Goal: Information Seeking & Learning: Learn about a topic

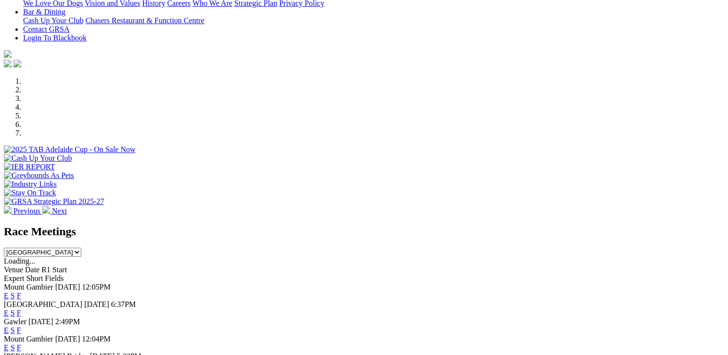
scroll to position [337, 0]
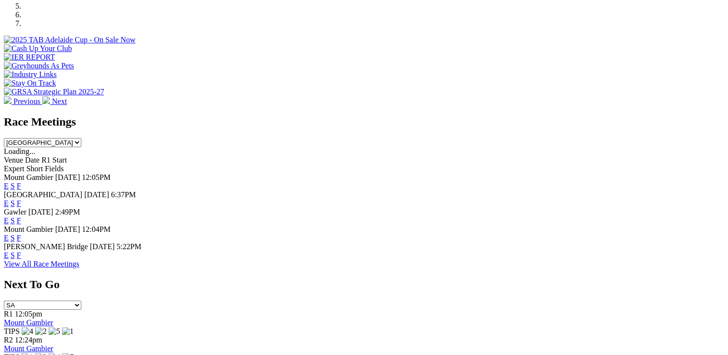
click at [21, 234] on link "F" at bounding box center [19, 238] width 4 height 8
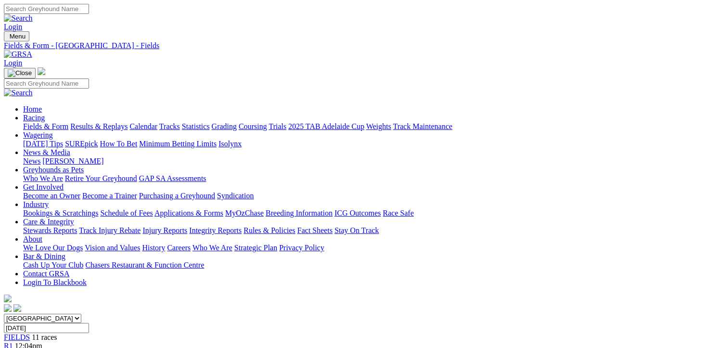
click at [13, 347] on span "R2" at bounding box center [8, 354] width 9 height 8
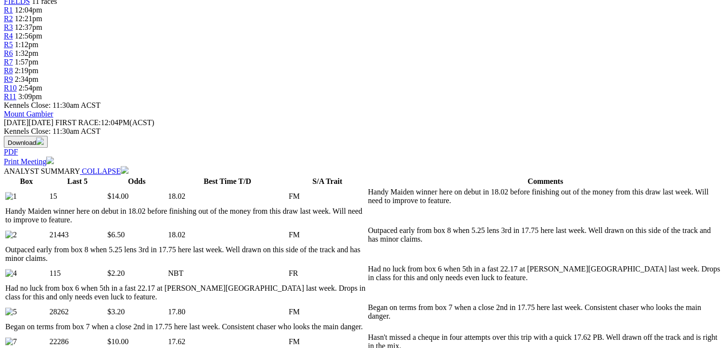
scroll to position [337, 0]
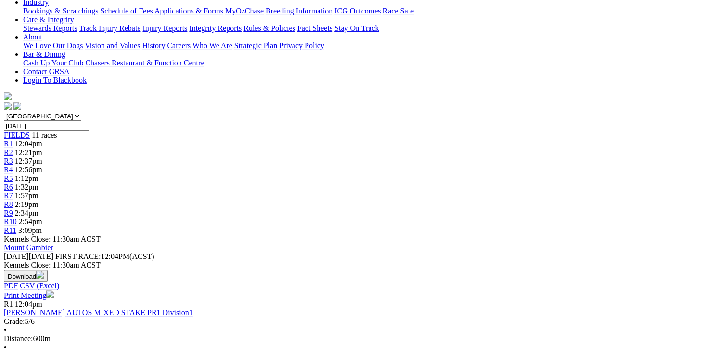
scroll to position [48, 0]
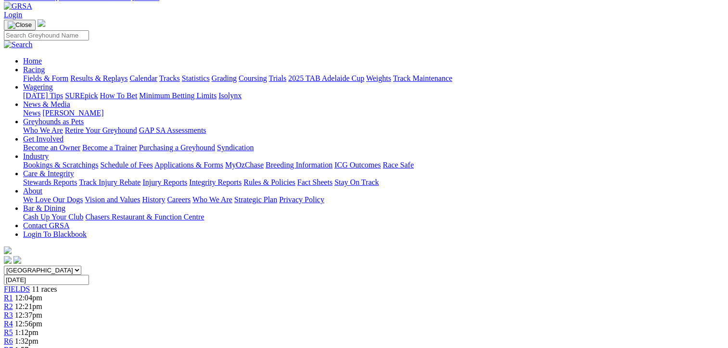
click at [243, 311] on div "R3 12:37pm" at bounding box center [364, 315] width 720 height 9
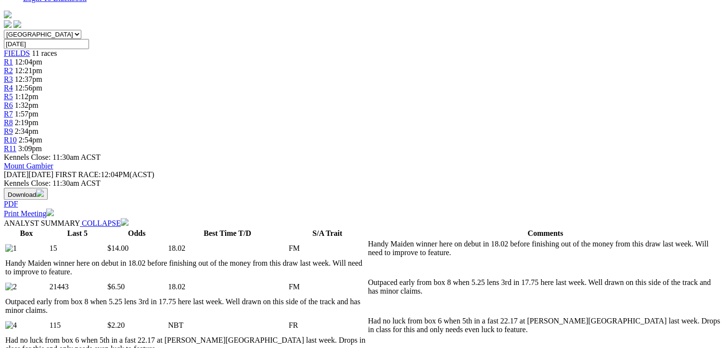
scroll to position [289, 0]
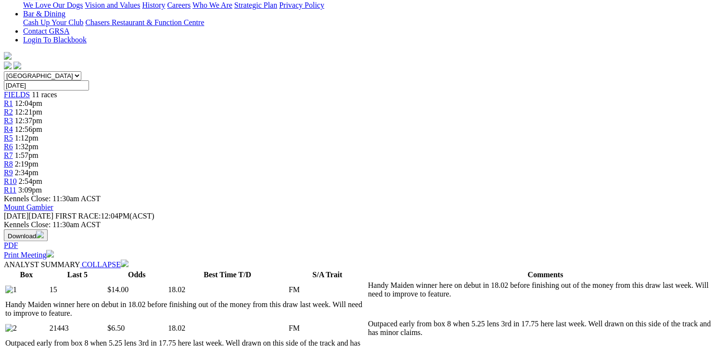
scroll to position [240, 0]
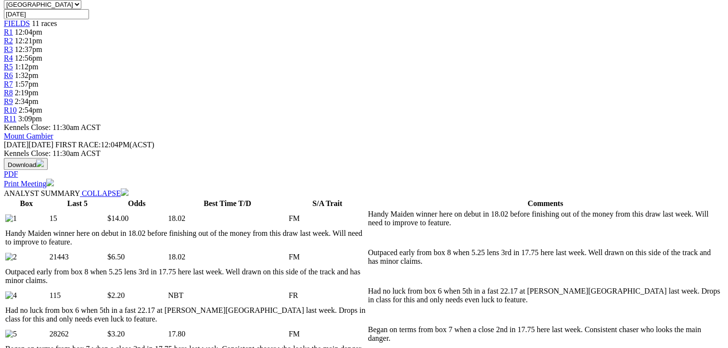
scroll to position [192, 0]
